Goal: Transaction & Acquisition: Subscribe to service/newsletter

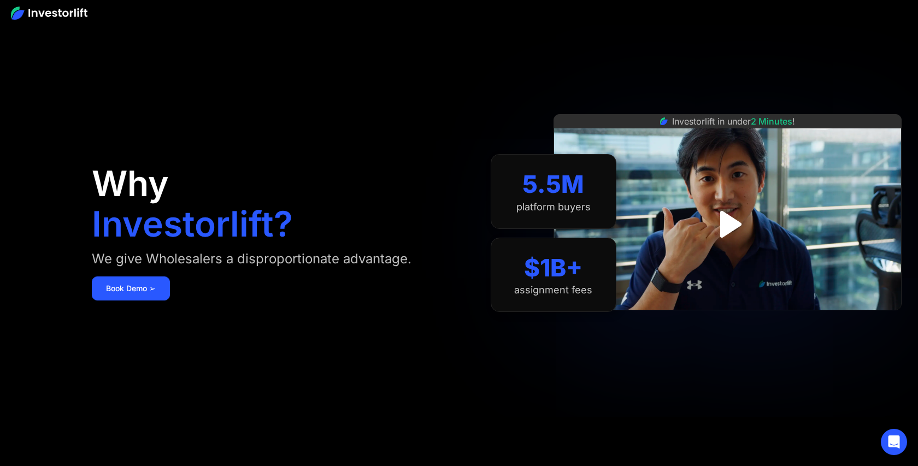
click at [31, 12] on img at bounding box center [49, 13] width 77 height 13
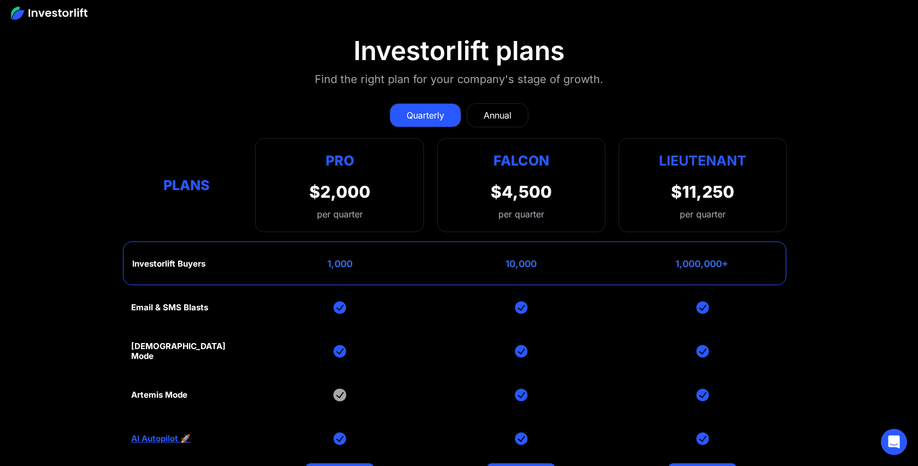
scroll to position [4600, 0]
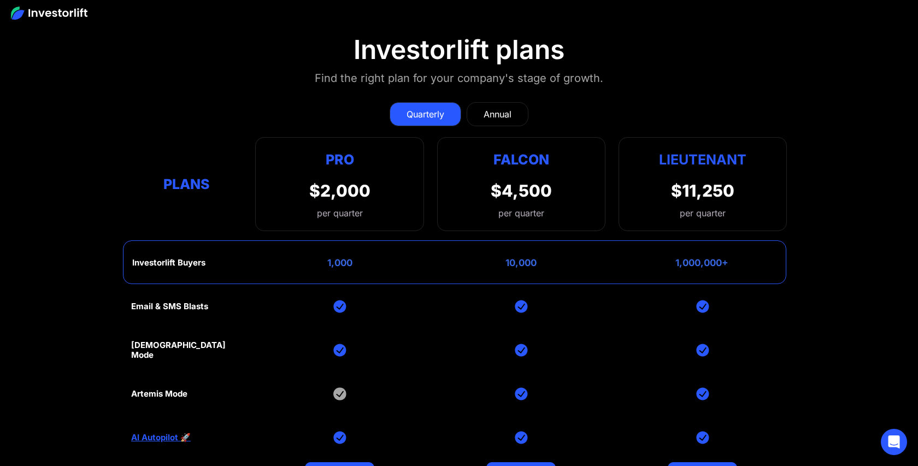
click at [184, 188] on div "Plans" at bounding box center [186, 184] width 111 height 21
click at [187, 184] on div "Plans" at bounding box center [186, 184] width 111 height 21
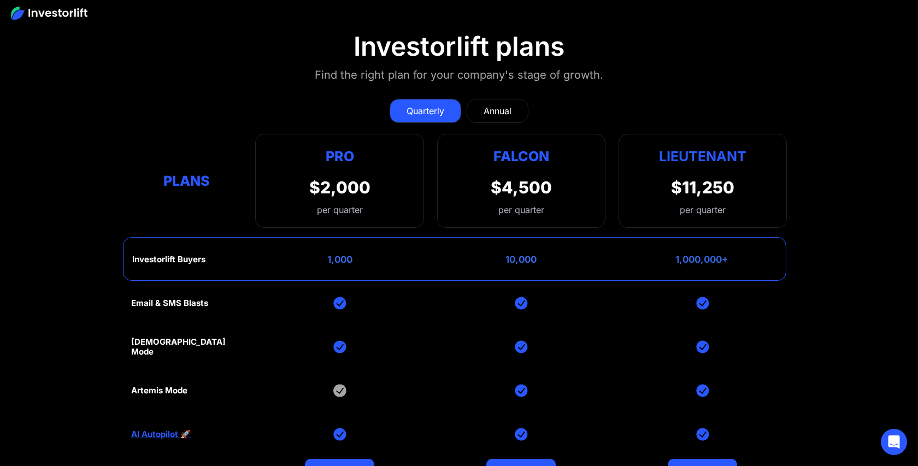
scroll to position [4608, 0]
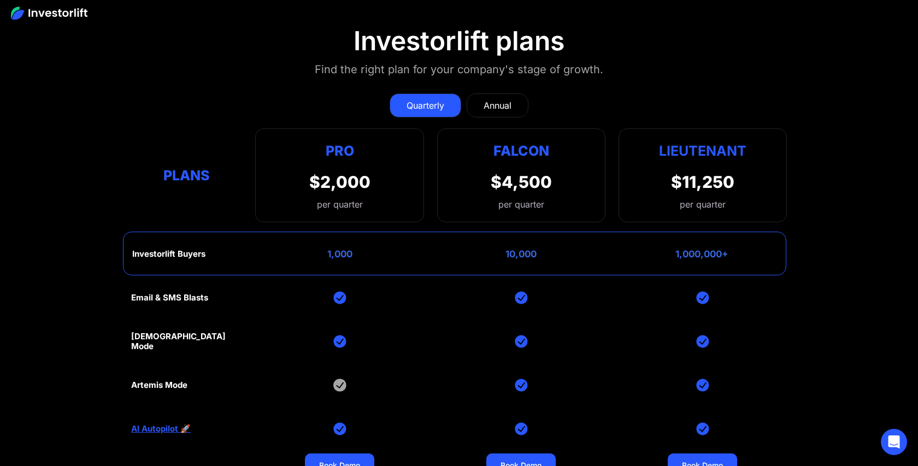
click at [486, 102] on div "Annual" at bounding box center [498, 105] width 28 height 13
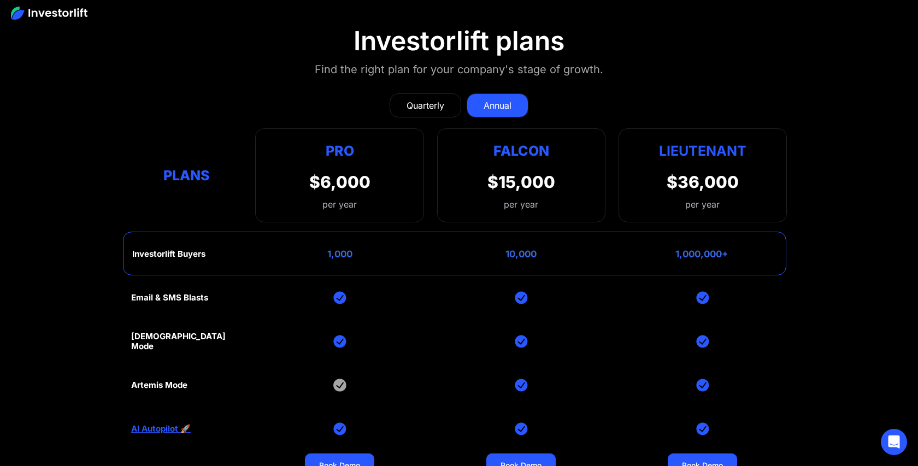
click at [429, 104] on div "Quarterly" at bounding box center [426, 105] width 38 height 13
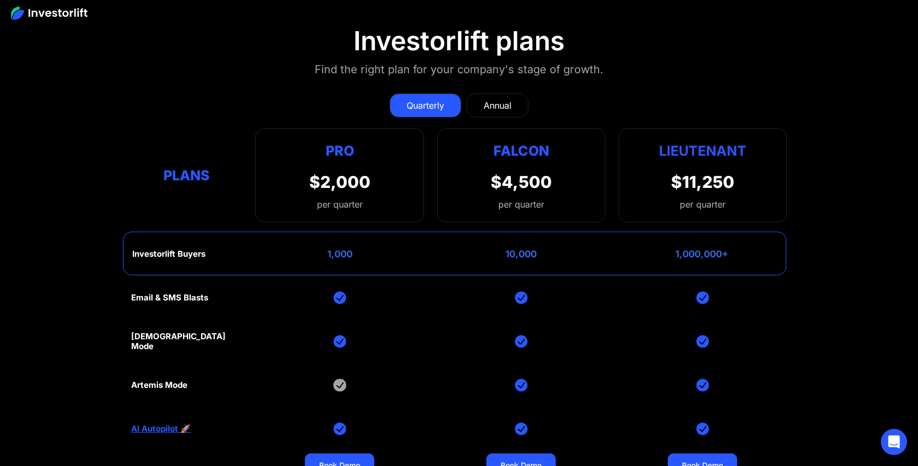
click at [498, 89] on div "Quarterly Annual Plans Pro $2,000 per quarter Pro Falcon Ltnt. Users 3 10 Unltd…" at bounding box center [459, 153] width 656 height 140
click at [498, 93] on link "Annual" at bounding box center [498, 105] width 62 height 24
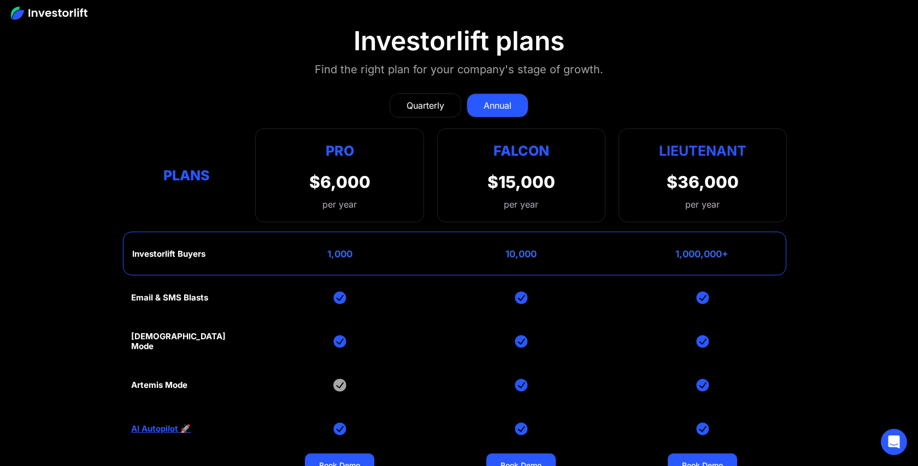
click at [438, 101] on div "Quarterly" at bounding box center [426, 105] width 38 height 13
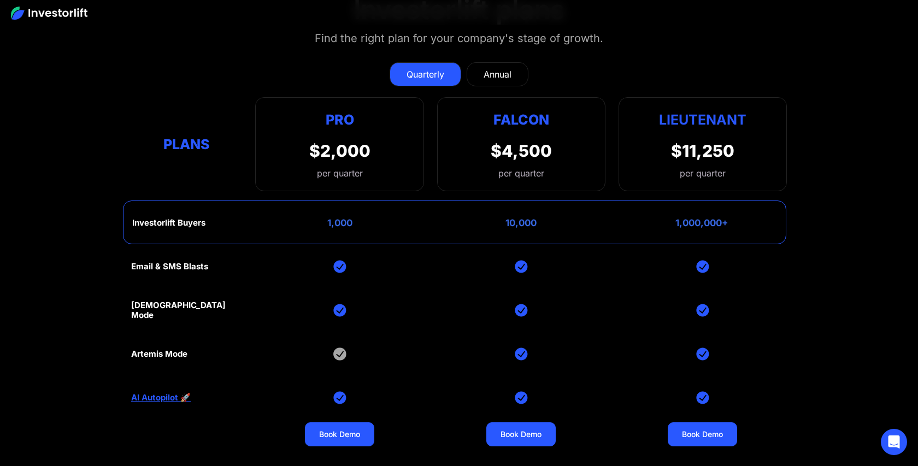
scroll to position [4641, 0]
